Goal: Check status

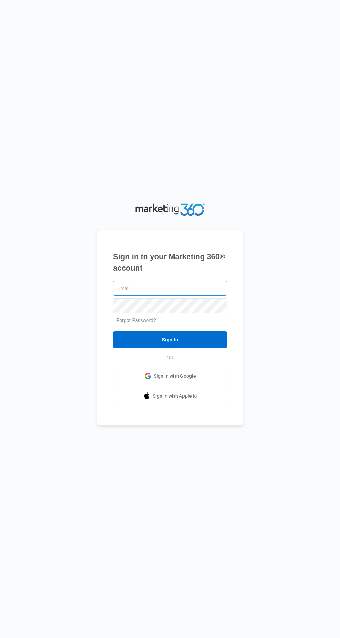
click at [208, 296] on input "text" at bounding box center [170, 288] width 114 height 15
type input "[EMAIL_ADDRESS][DOMAIN_NAME]"
click at [113, 331] on input "Sign In" at bounding box center [170, 339] width 114 height 17
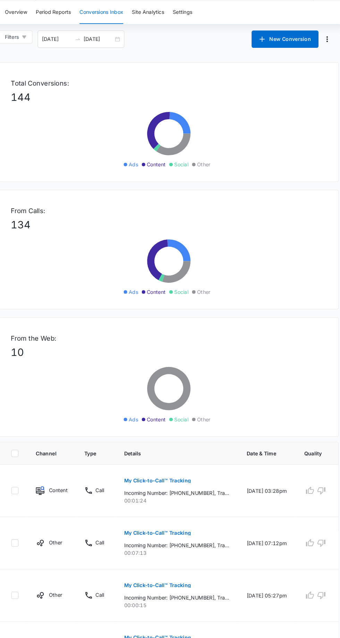
scroll to position [1, 0]
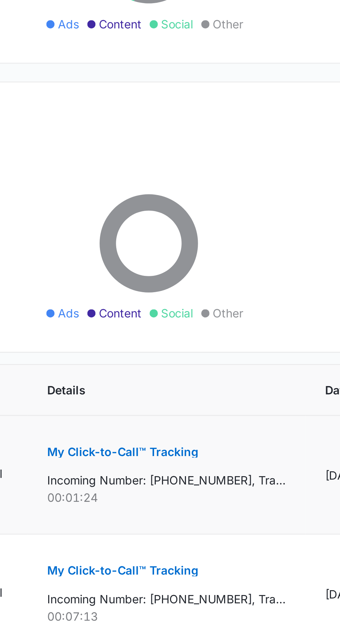
click at [184, 481] on p "My Click-to-Call™ Tracking" at bounding box center [159, 481] width 64 height 5
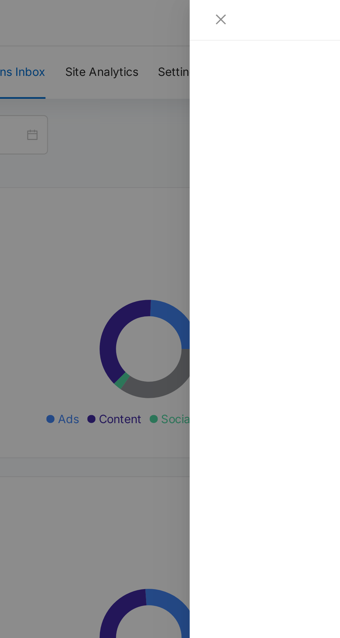
scroll to position [0, 0]
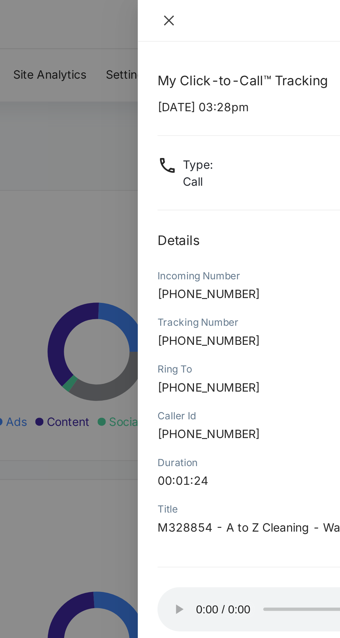
click at [200, 10] on icon "close" at bounding box center [201, 9] width 6 height 6
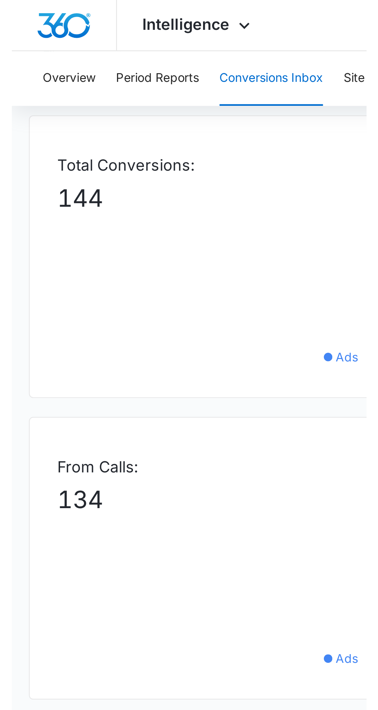
scroll to position [34, 0]
